Goal: Information Seeking & Learning: Compare options

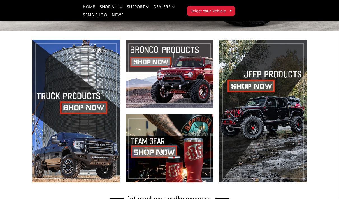
scroll to position [125, 0]
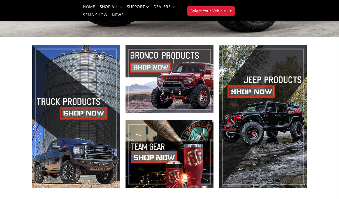
click at [198, 86] on span at bounding box center [170, 79] width 88 height 68
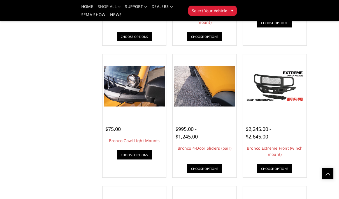
scroll to position [478, 0]
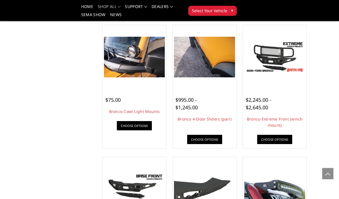
scroll to position [507, 0]
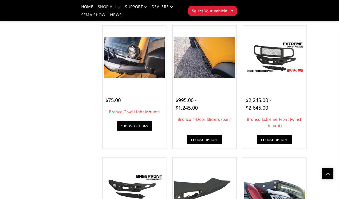
click at [216, 140] on link "Choose Options" at bounding box center [204, 139] width 35 height 9
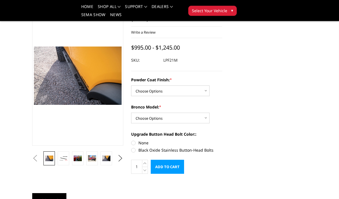
scroll to position [34, 0]
click at [203, 89] on select "Choose Options Bare Metal Textured Black Powder Coat" at bounding box center [170, 90] width 78 height 11
select select "4055"
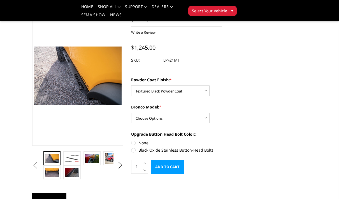
click at [199, 115] on select "Choose Options Base/Badlands/Wildtrak/etc. Raptor" at bounding box center [170, 118] width 78 height 11
select select "4050"
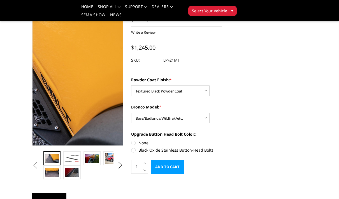
click at [96, 80] on img at bounding box center [25, 72] width 359 height 239
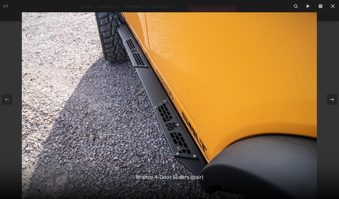
click at [334, 7] on icon at bounding box center [333, 6] width 4 height 4
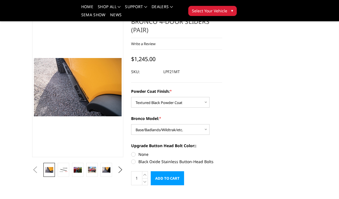
scroll to position [0, 0]
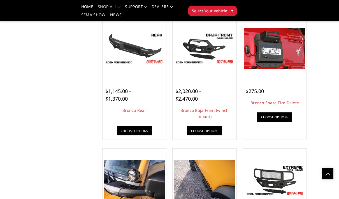
scroll to position [367, 0]
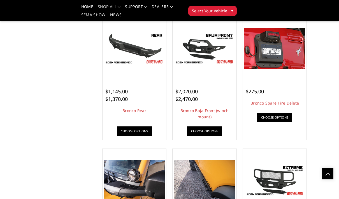
click at [200, 47] on img at bounding box center [204, 48] width 61 height 34
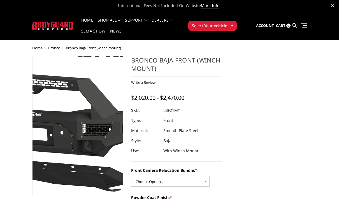
click at [81, 126] on img at bounding box center [69, 126] width 359 height 202
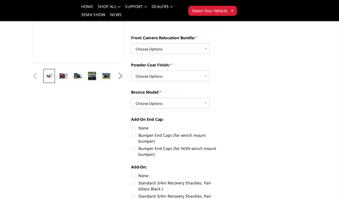
scroll to position [116, 0]
click at [58, 76] on link at bounding box center [63, 76] width 11 height 14
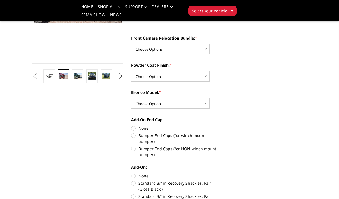
click at [66, 78] on img at bounding box center [63, 75] width 8 height 5
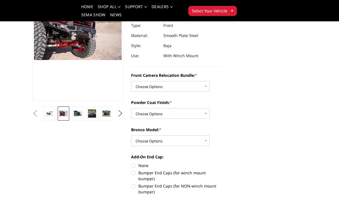
scroll to position [75, 0]
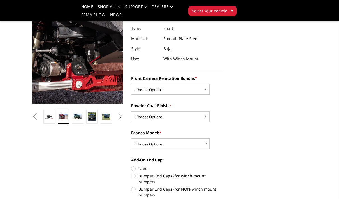
click at [50, 47] on img at bounding box center [158, 24] width 359 height 239
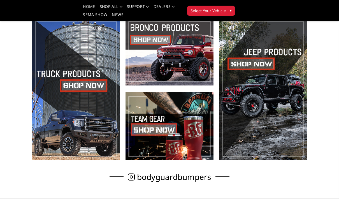
scroll to position [152, 0]
click at [191, 62] on span at bounding box center [170, 51] width 88 height 68
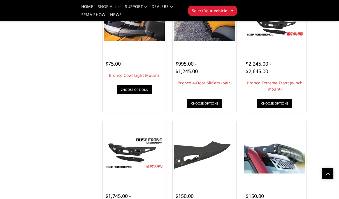
scroll to position [543, 0]
click at [217, 108] on link "Choose Options" at bounding box center [204, 103] width 35 height 9
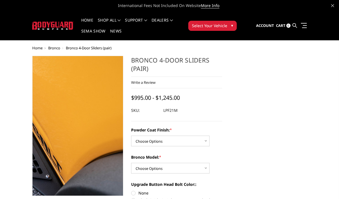
click at [99, 133] on img at bounding box center [16, 121] width 359 height 239
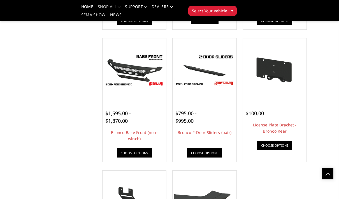
scroll to position [880, 0]
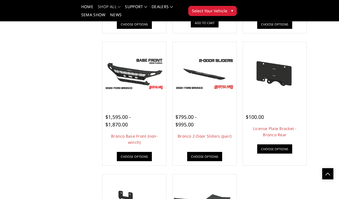
click at [218, 64] on img at bounding box center [204, 74] width 61 height 34
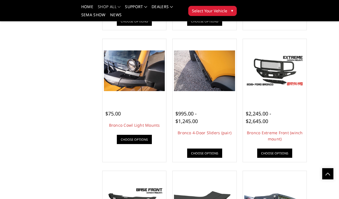
scroll to position [492, 0]
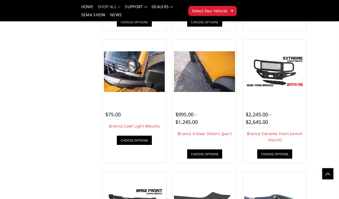
click at [206, 73] on img at bounding box center [204, 71] width 61 height 41
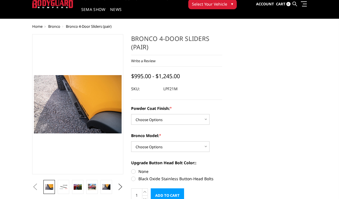
scroll to position [22, 0]
click at [119, 193] on ul "Previous Next" at bounding box center [78, 187] width 94 height 14
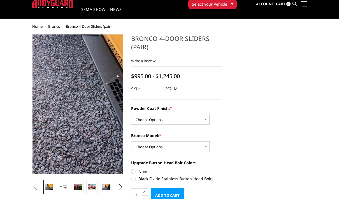
click at [62, 128] on img at bounding box center [123, 87] width 359 height 239
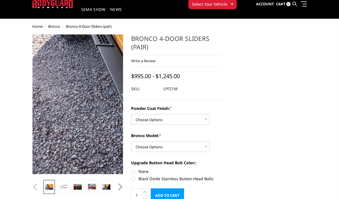
click at [57, 112] on img at bounding box center [139, 98] width 359 height 239
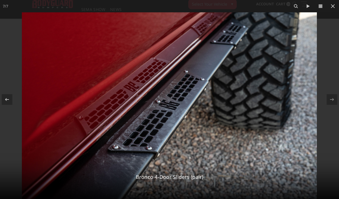
click at [335, 11] on button at bounding box center [333, 6] width 12 height 12
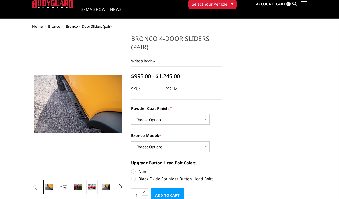
scroll to position [0, 0]
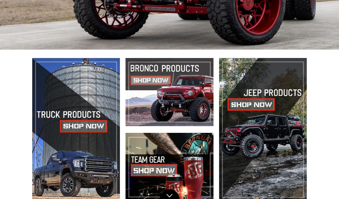
click at [141, 94] on span at bounding box center [170, 92] width 88 height 68
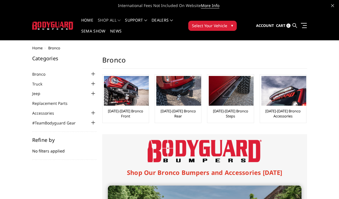
click at [194, 106] on img at bounding box center [178, 91] width 45 height 30
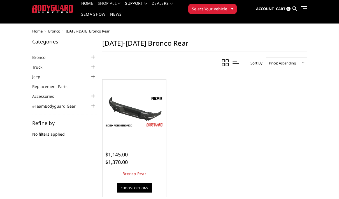
scroll to position [17, 0]
click at [126, 115] on img at bounding box center [134, 111] width 61 height 34
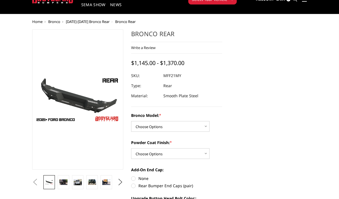
scroll to position [26, 0]
click at [39, 183] on button "Previous" at bounding box center [35, 182] width 8 height 8
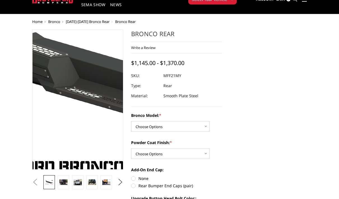
click at [58, 135] on img at bounding box center [136, 84] width 359 height 202
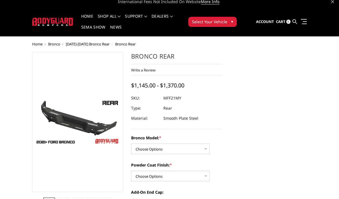
scroll to position [3, 0]
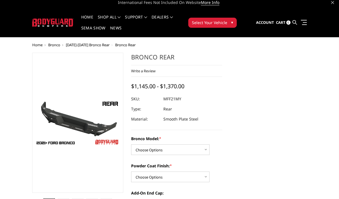
click at [96, 44] on span "[DATE]-[DATE] Bronco Rear" at bounding box center [88, 44] width 44 height 5
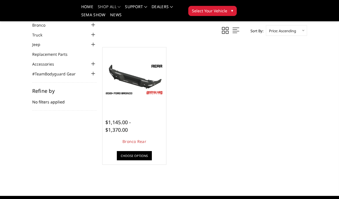
scroll to position [31, 0]
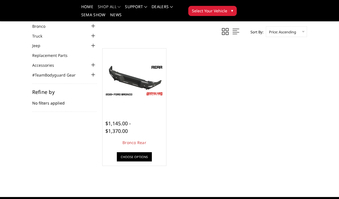
click at [142, 88] on img at bounding box center [134, 80] width 61 height 34
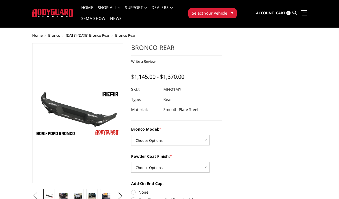
scroll to position [13, 0]
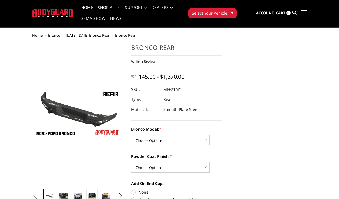
scroll to position [0, 0]
